Goal: Information Seeking & Learning: Learn about a topic

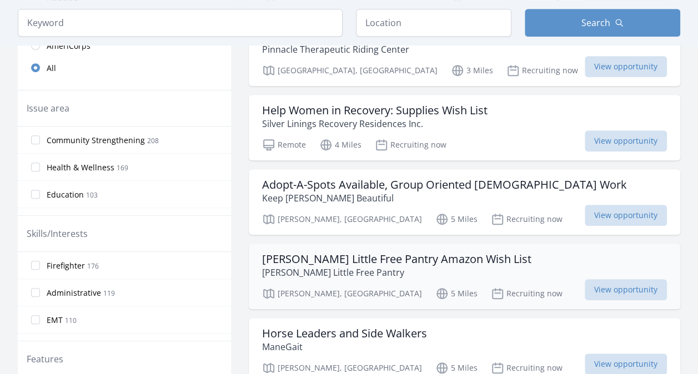
scroll to position [305, 0]
click at [358, 112] on h3 "Help Women in Recovery: Supplies Wish List" at bounding box center [375, 109] width 226 height 13
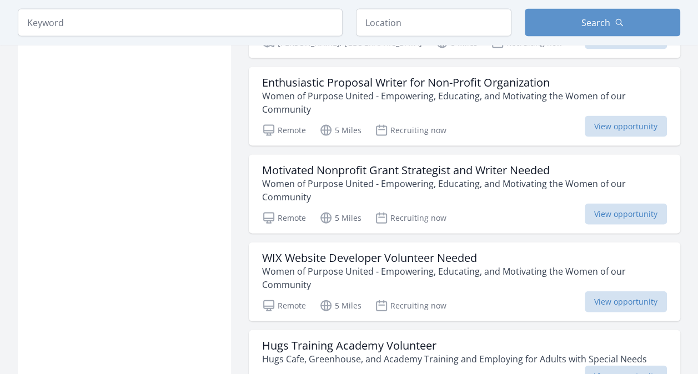
scroll to position [1091, 0]
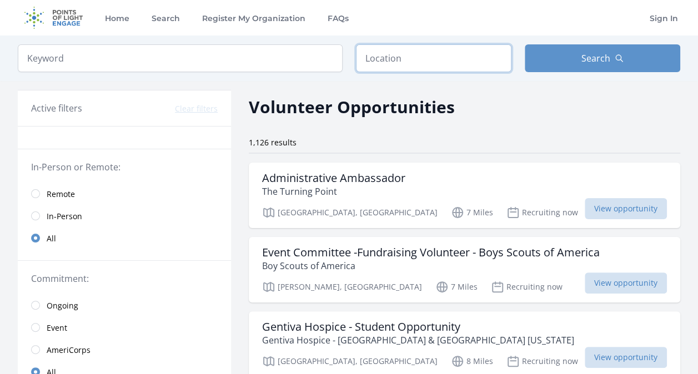
click at [383, 57] on input "text" at bounding box center [434, 58] width 156 height 28
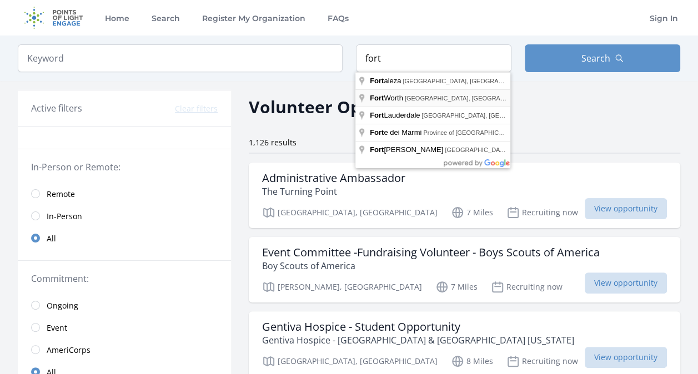
type input "Fort Worth, TX, USA"
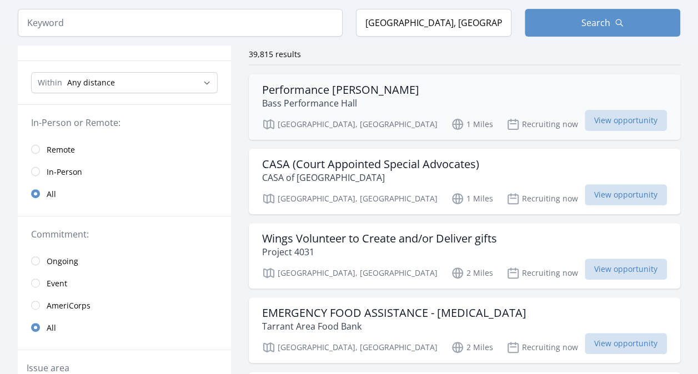
scroll to position [89, 0]
click at [302, 94] on h3 "Performance Usher" at bounding box center [340, 89] width 157 height 13
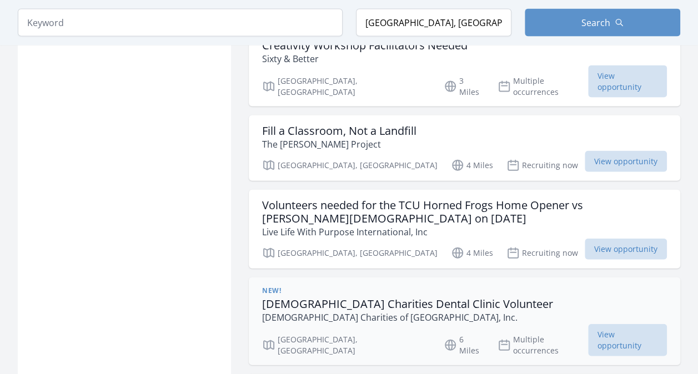
scroll to position [1156, 0]
click at [385, 124] on h3 "Fill a Classroom, Not a Landfill" at bounding box center [339, 130] width 154 height 13
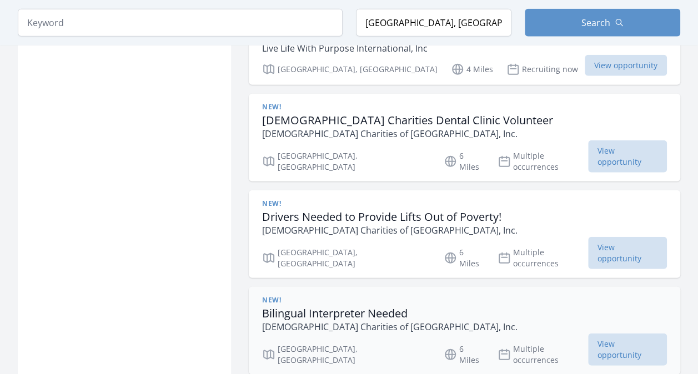
scroll to position [1340, 0]
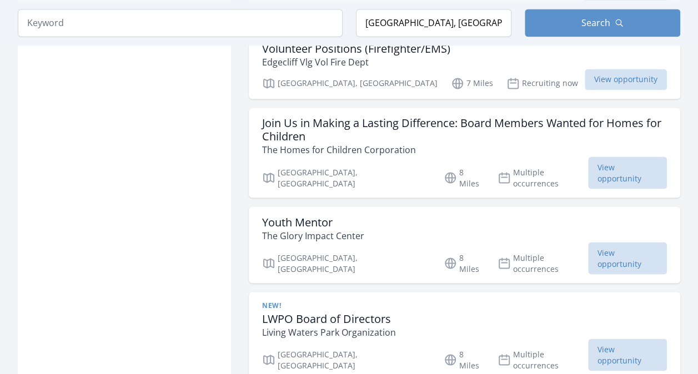
scroll to position [2982, 0]
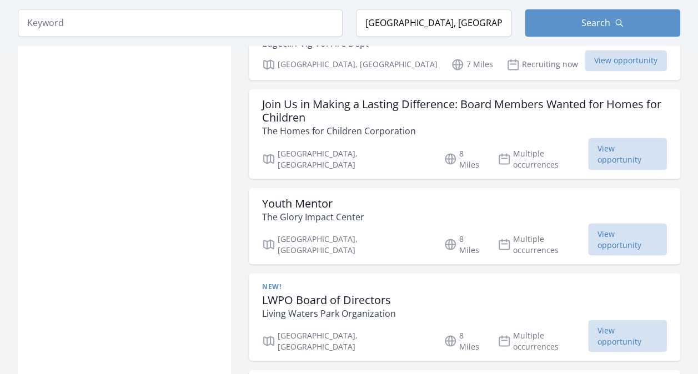
scroll to position [3000, 0]
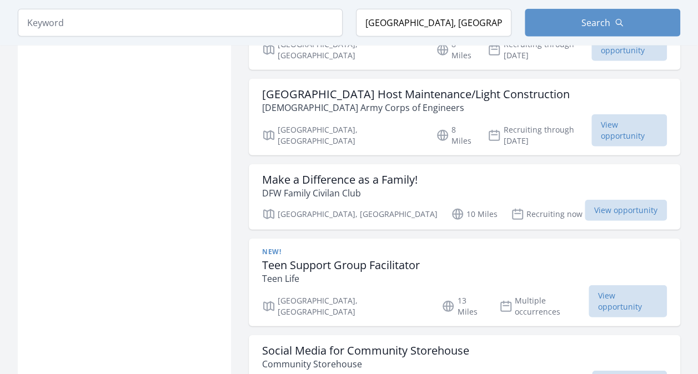
scroll to position [3556, 0]
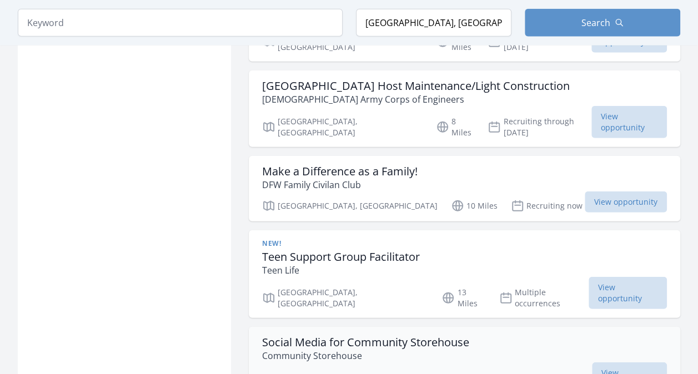
click at [371, 336] on h3 "Social Media for Community Storehouse" at bounding box center [365, 342] width 207 height 13
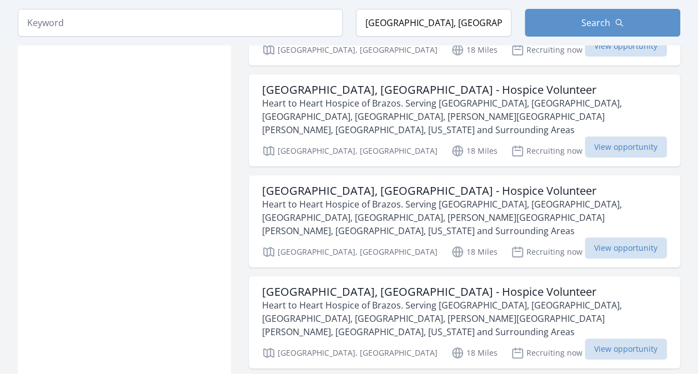
scroll to position [6229, 0]
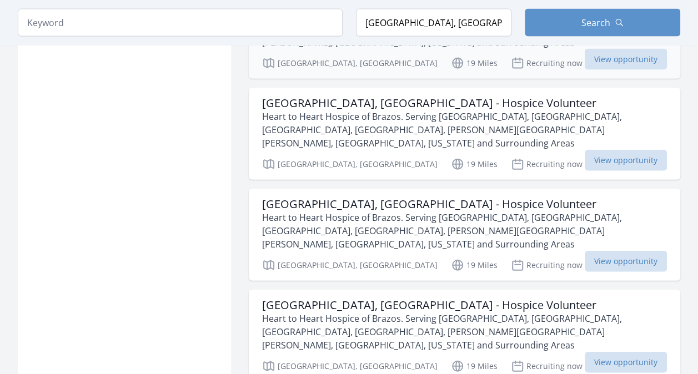
scroll to position [7506, 0]
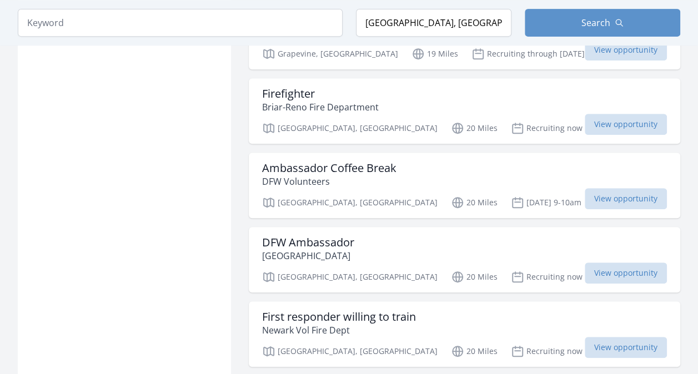
scroll to position [8618, 0]
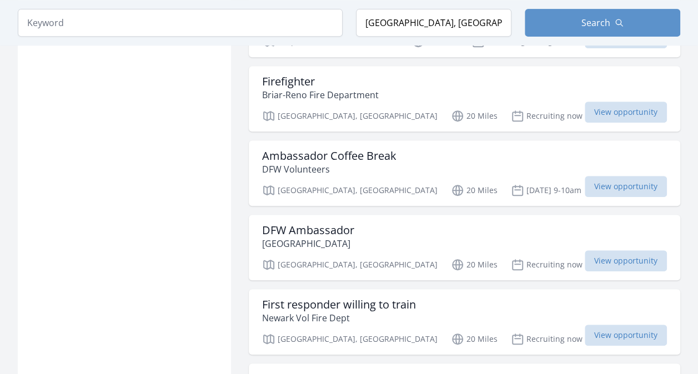
click at [102, 25] on input "search" at bounding box center [180, 23] width 325 height 28
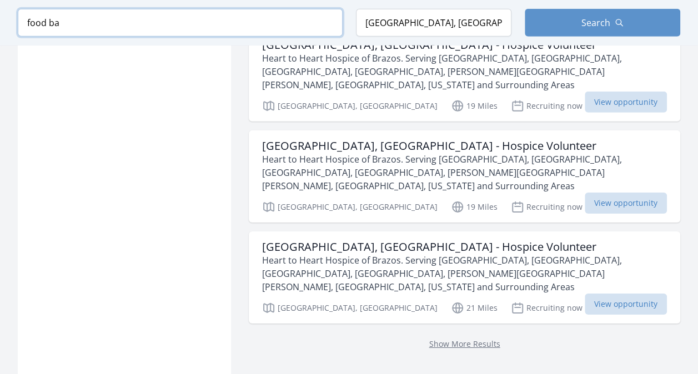
scroll to position [3297, 0]
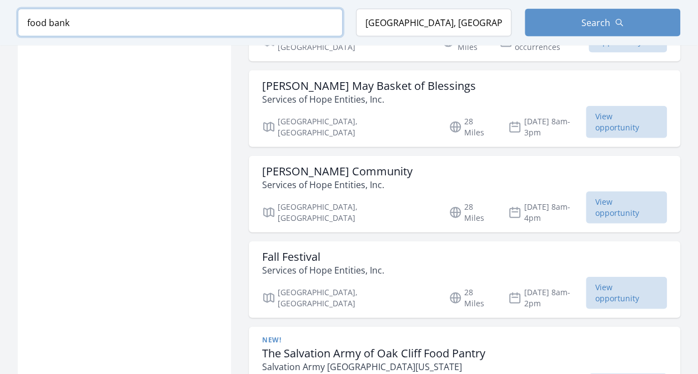
type input "food bank"
click button "submit" at bounding box center [0, 0] width 0 height 0
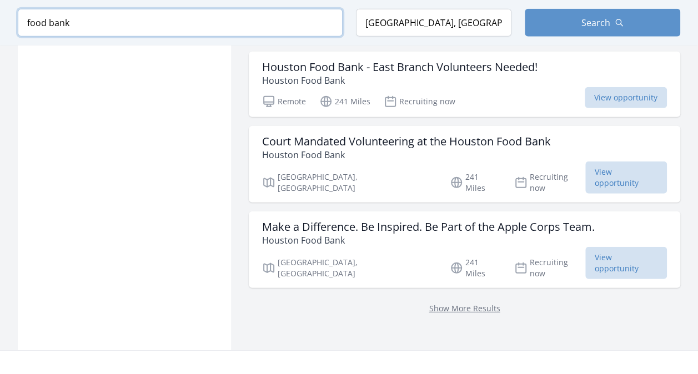
drag, startPoint x: 138, startPoint y: 23, endPoint x: -2, endPoint y: 28, distance: 140.6
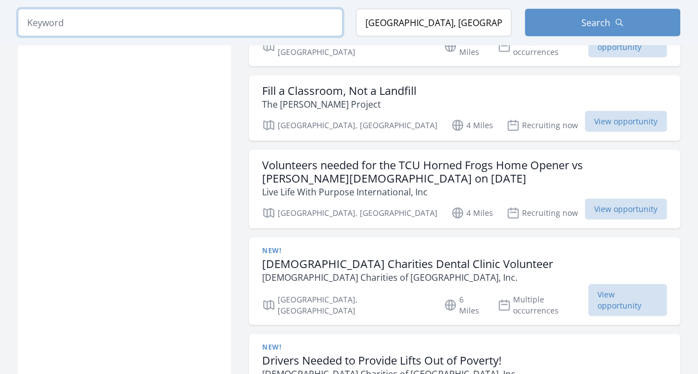
scroll to position [1488, 0]
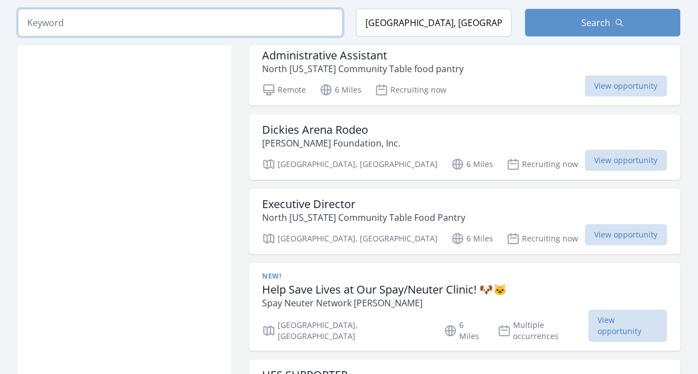
scroll to position [1786, 0]
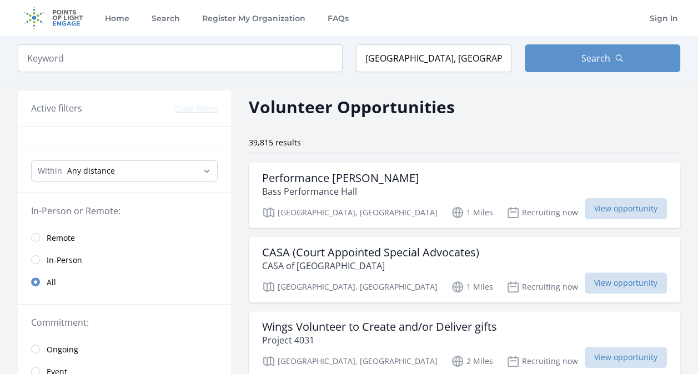
click at [51, 238] on span "Remote" at bounding box center [61, 238] width 28 height 11
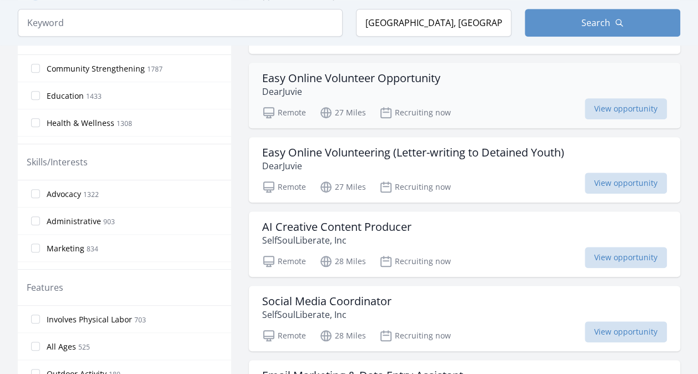
scroll to position [395, 0]
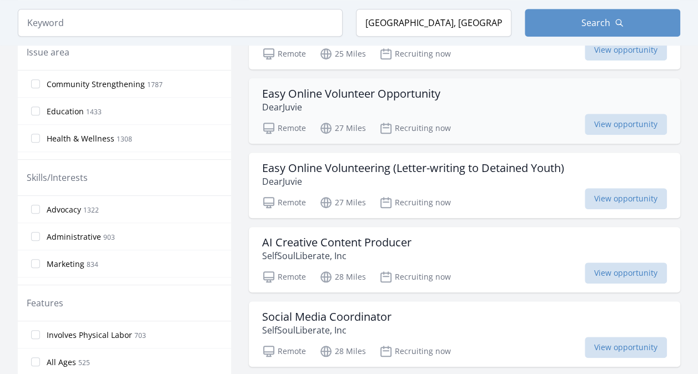
click at [339, 90] on h3 "Easy Online Volunteer Opportunity" at bounding box center [351, 93] width 178 height 13
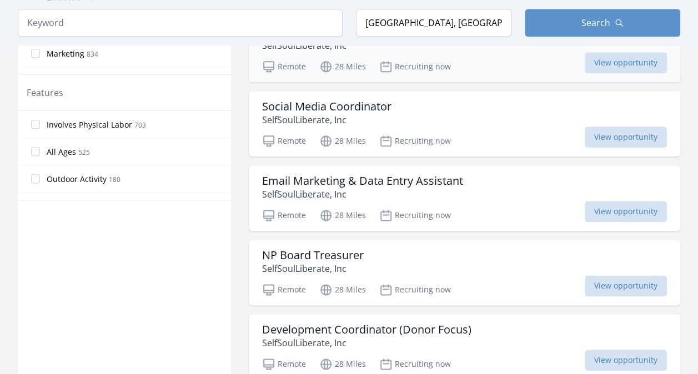
scroll to position [607, 0]
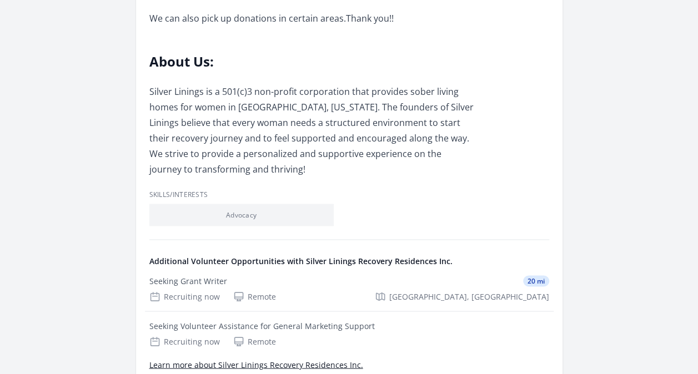
scroll to position [843, 0]
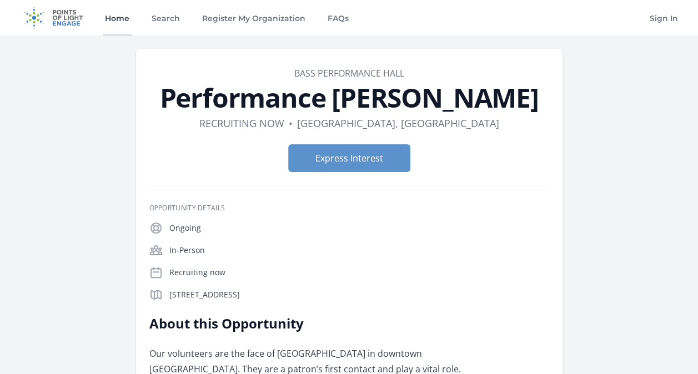
click at [121, 19] on link "Home" at bounding box center [117, 18] width 29 height 36
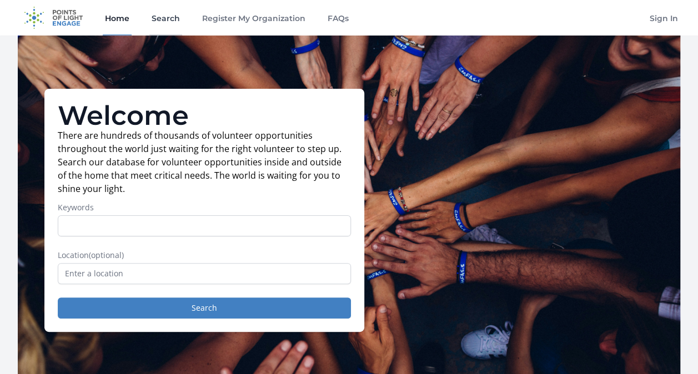
click at [167, 16] on link "Search" at bounding box center [165, 18] width 33 height 36
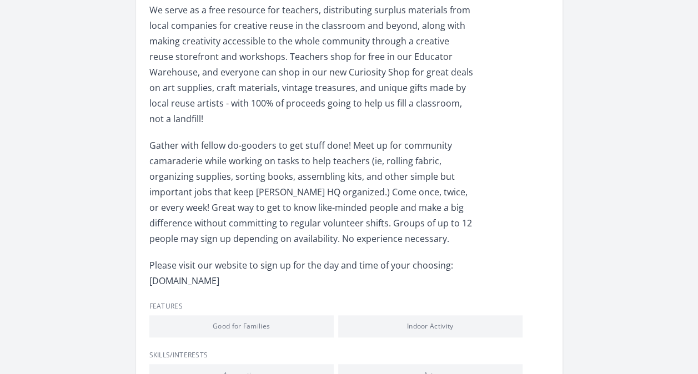
scroll to position [351, 0]
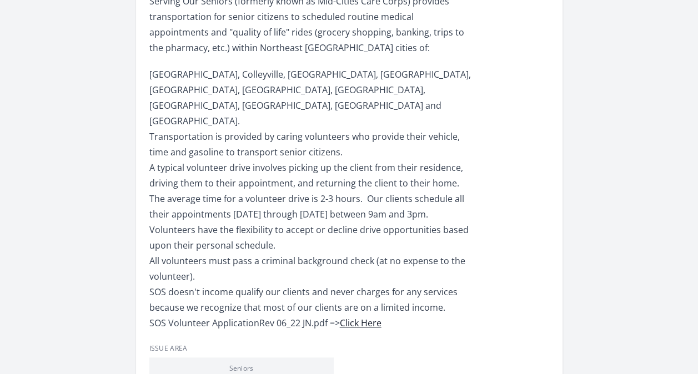
scroll to position [353, 0]
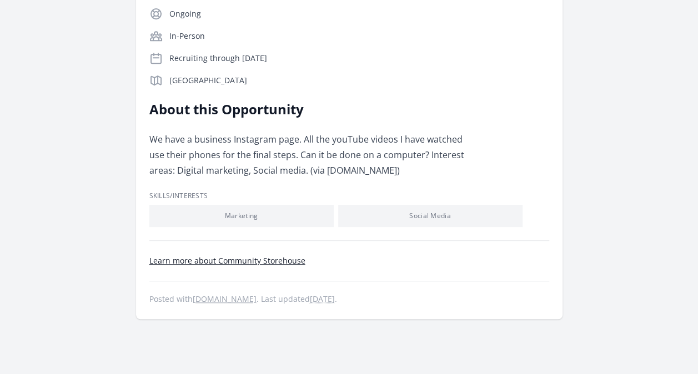
scroll to position [242, 0]
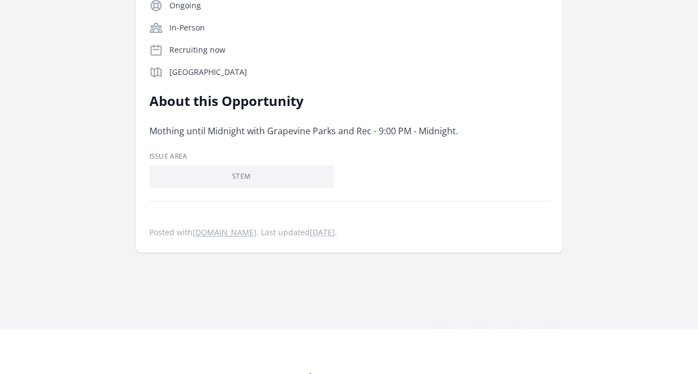
scroll to position [232, 0]
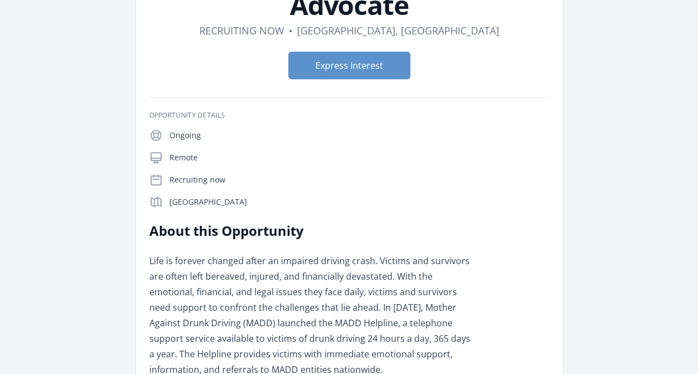
scroll to position [83, 0]
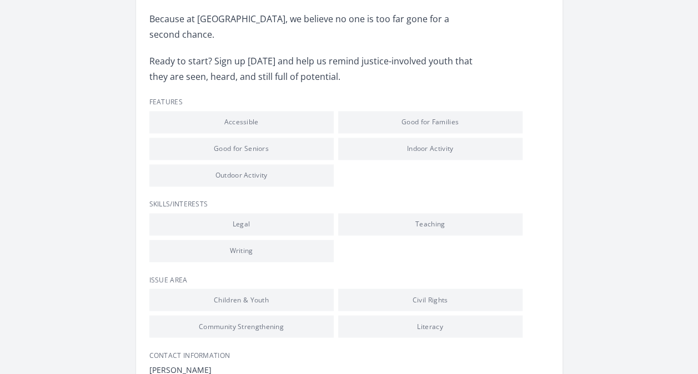
scroll to position [909, 0]
